Goal: Use online tool/utility: Utilize a website feature to perform a specific function

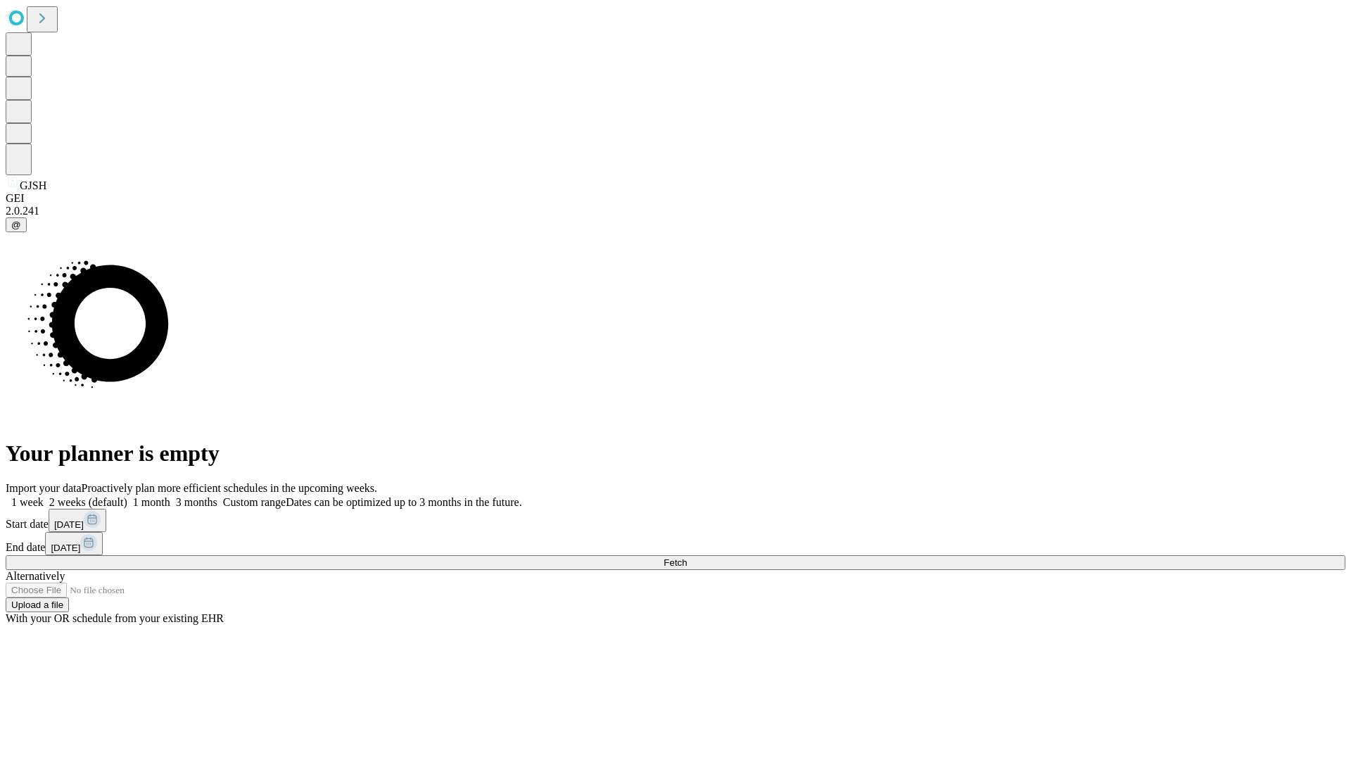
click at [687, 557] on span "Fetch" at bounding box center [675, 562] width 23 height 11
